Goal: Information Seeking & Learning: Learn about a topic

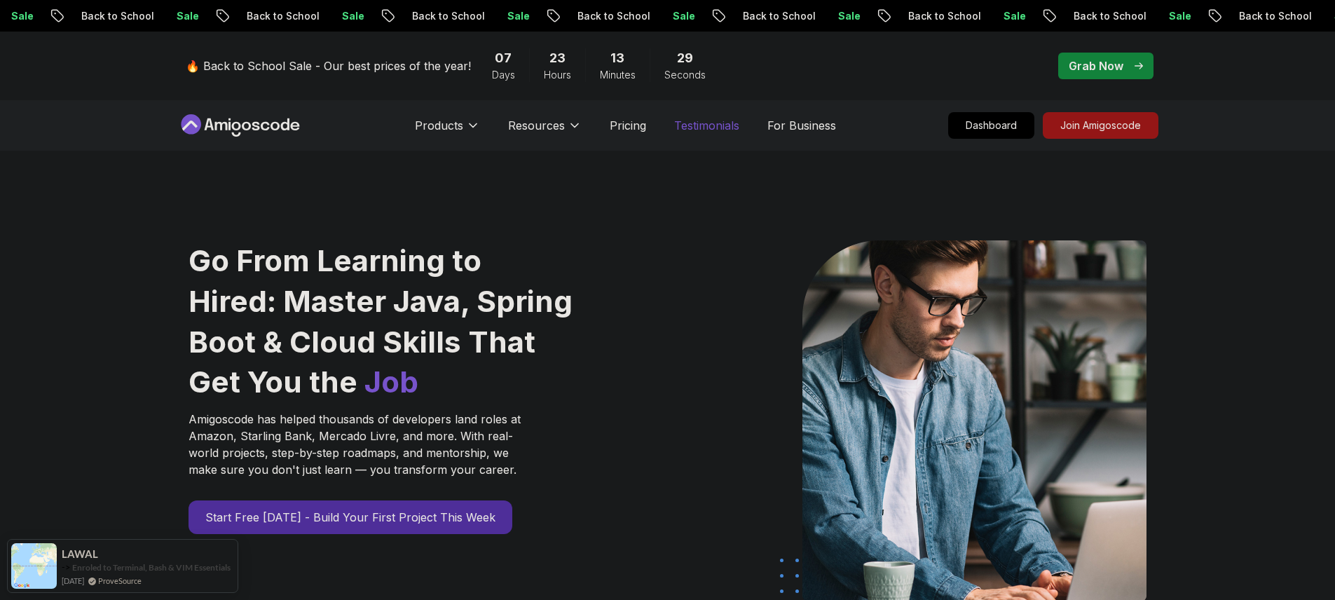
click at [711, 123] on p "Testimonials" at bounding box center [706, 125] width 65 height 17
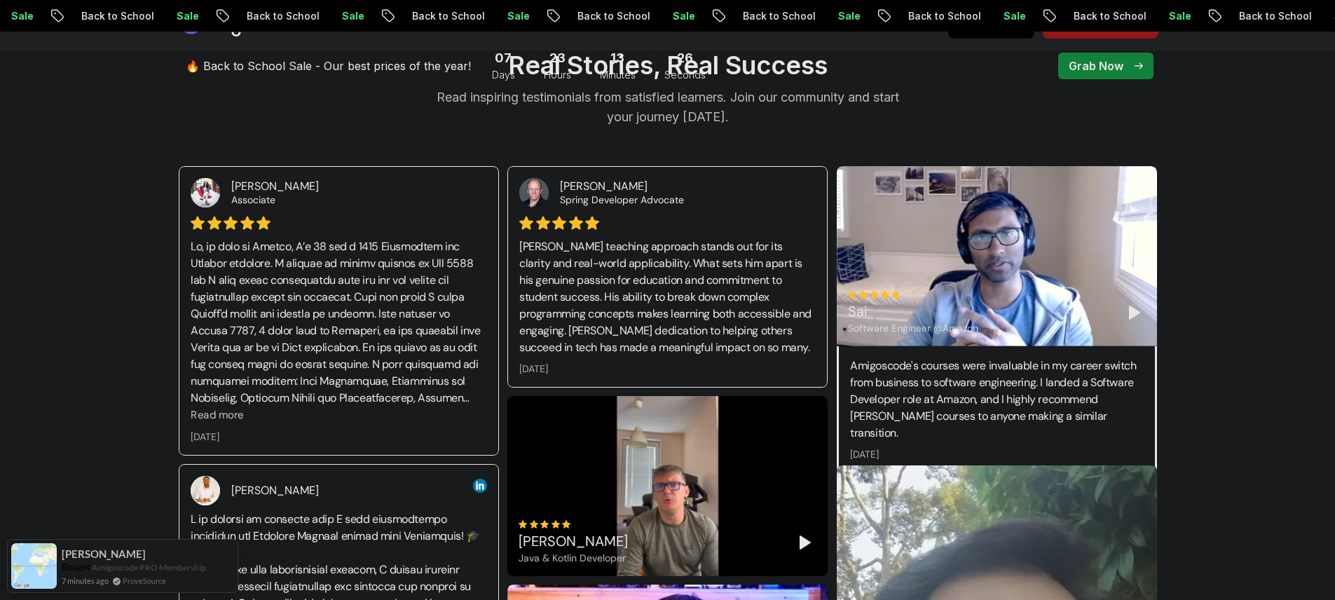
scroll to position [212, 0]
drag, startPoint x: 872, startPoint y: 175, endPoint x: 877, endPoint y: 183, distance: 9.1
click at [226, 415] on span "Read more" at bounding box center [217, 414] width 53 height 14
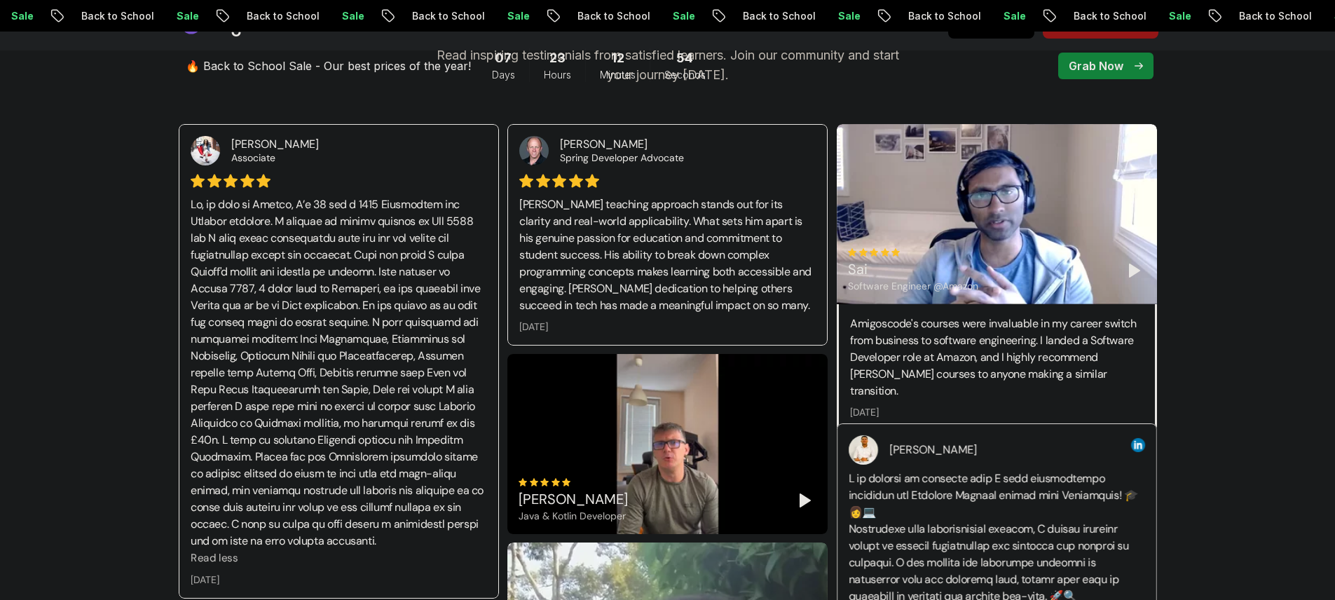
scroll to position [241, 0]
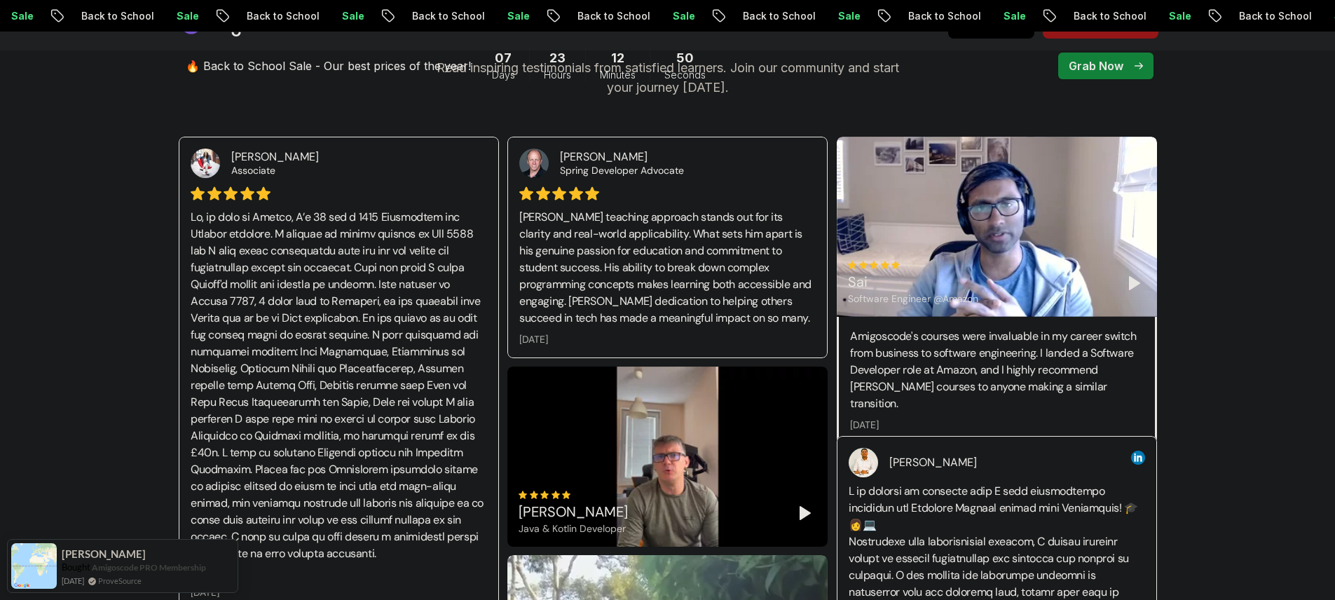
click at [668, 465] on div "[PERSON_NAME] & Kotlin Developer" at bounding box center [667, 456] width 320 height 180
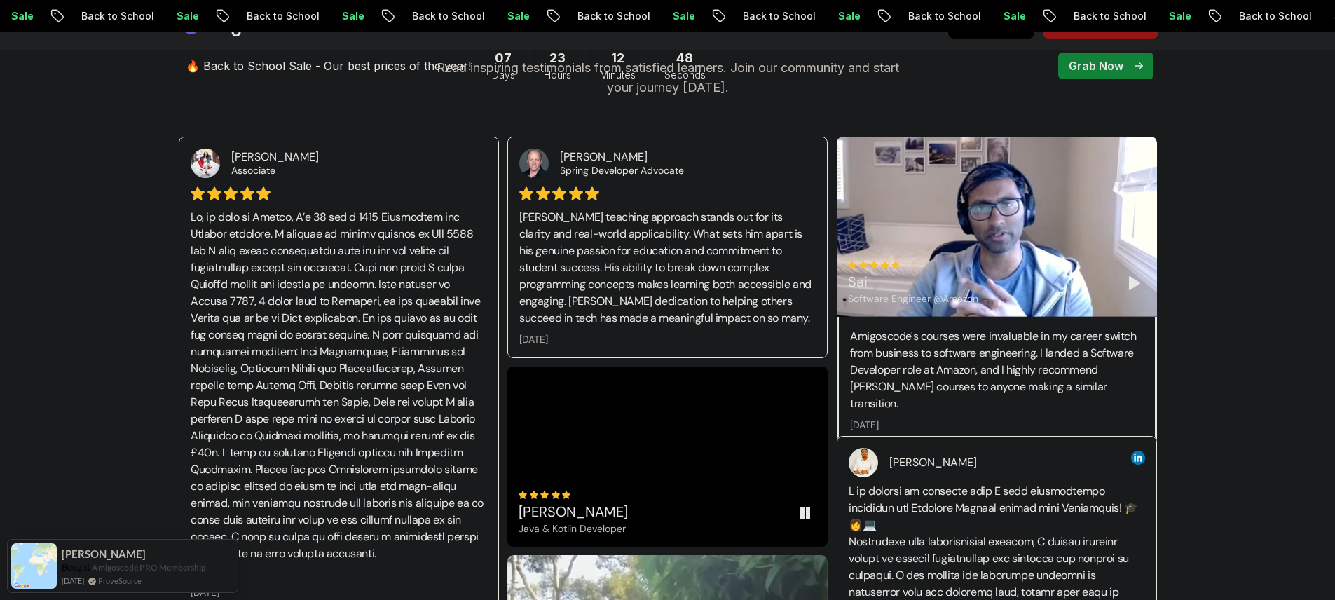
click at [673, 421] on div "[PERSON_NAME] & Kotlin Developer" at bounding box center [667, 456] width 320 height 180
click at [702, 467] on div "[PERSON_NAME] & Kotlin Developer" at bounding box center [667, 456] width 320 height 180
click at [712, 416] on video at bounding box center [667, 456] width 320 height 180
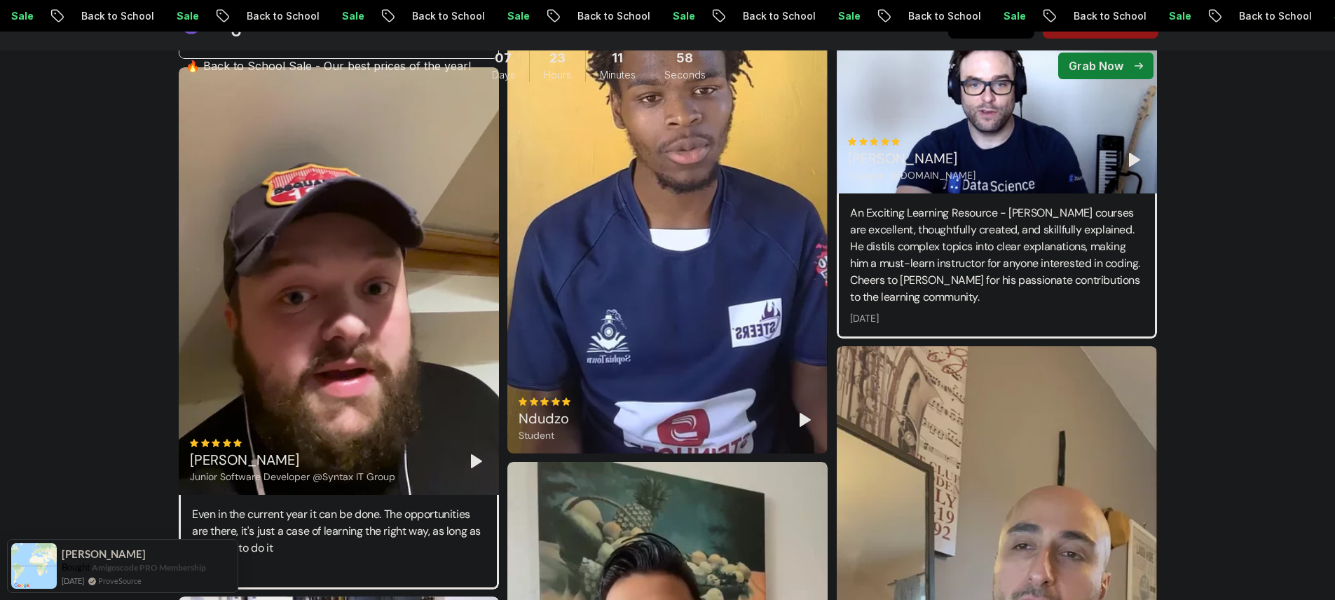
scroll to position [3232, 0]
